Goal: Task Accomplishment & Management: Manage account settings

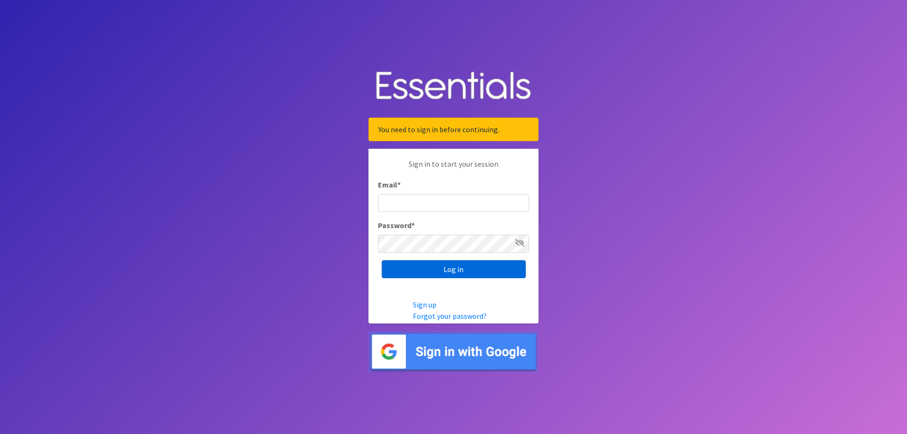
type input "[EMAIL_ADDRESS][PERSON_NAME][DOMAIN_NAME][PERSON_NAME]"
click at [460, 273] on input "Log in" at bounding box center [454, 269] width 144 height 18
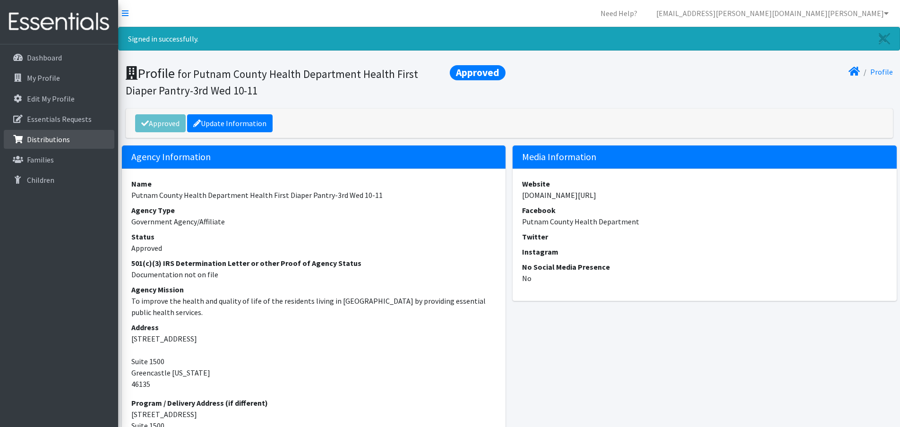
click at [44, 135] on p "Distributions" at bounding box center [48, 139] width 43 height 9
